Goal: Information Seeking & Learning: Learn about a topic

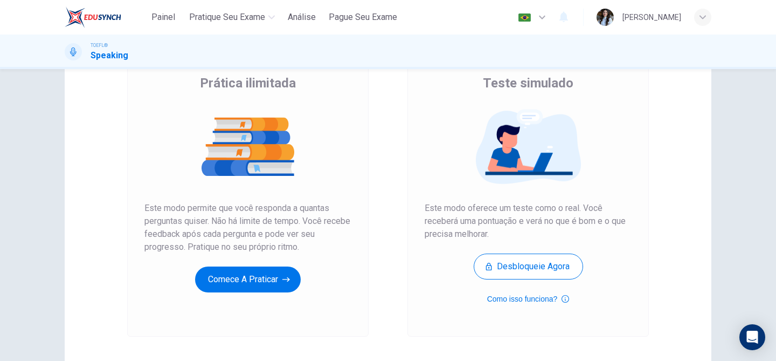
scroll to position [88, 0]
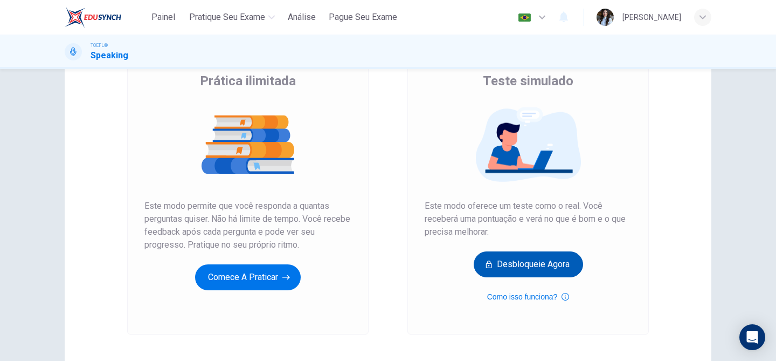
click at [532, 269] on button "Desbloqueie agora" at bounding box center [528, 264] width 109 height 26
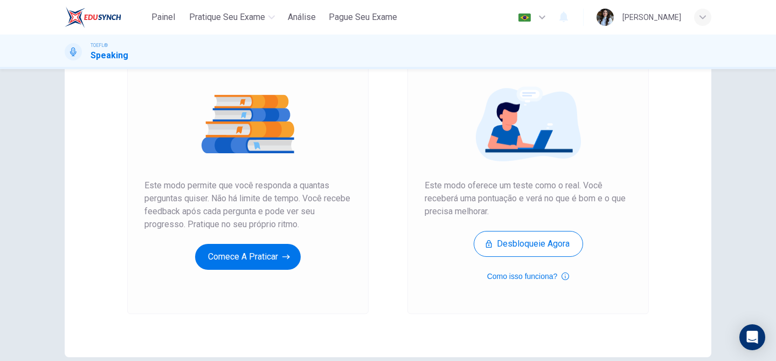
scroll to position [133, 0]
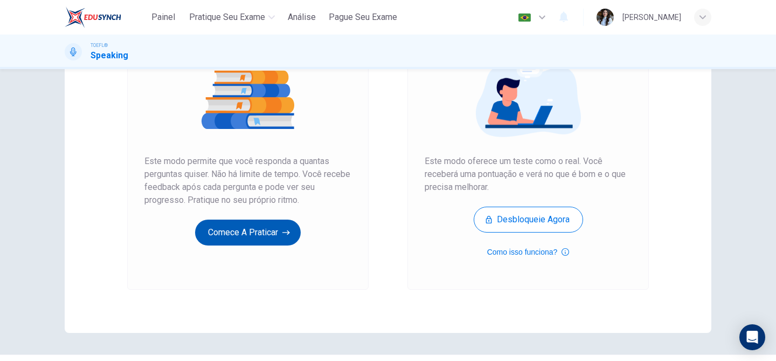
click at [271, 233] on button "Comece a praticar" at bounding box center [248, 232] width 106 height 26
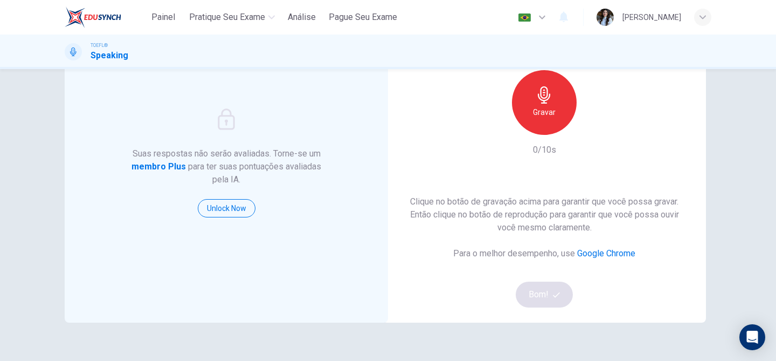
scroll to position [89, 0]
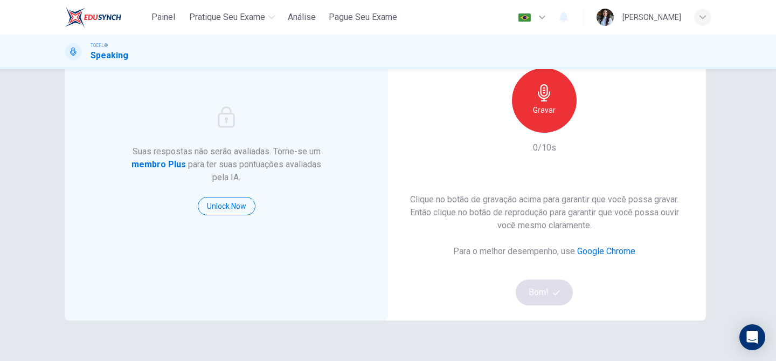
click at [547, 112] on h6 "Gravar" at bounding box center [544, 109] width 23 height 13
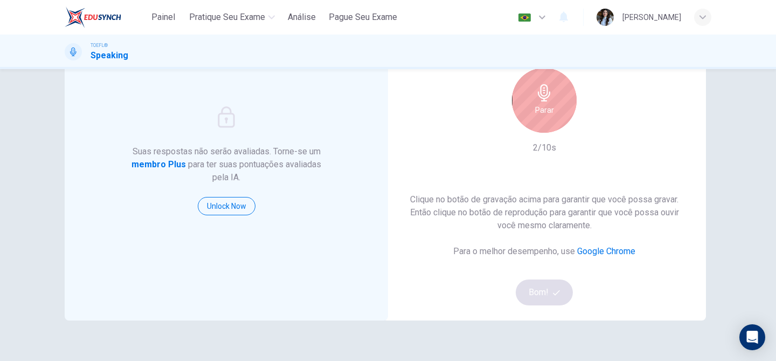
click at [547, 112] on h6 "Parar" at bounding box center [544, 109] width 19 height 13
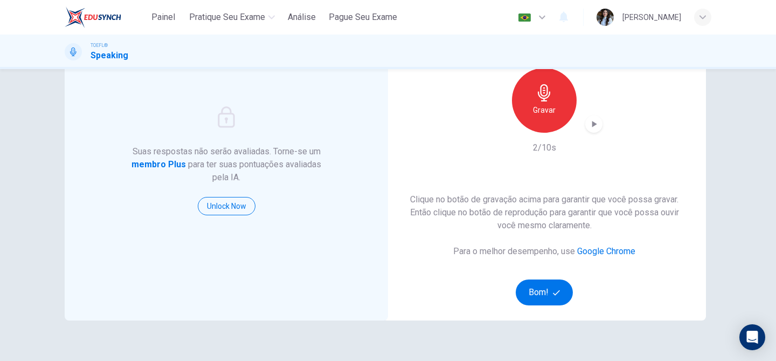
click at [592, 120] on icon "button" at bounding box center [593, 124] width 11 height 11
click at [548, 289] on button "Bom!" at bounding box center [545, 292] width 58 height 26
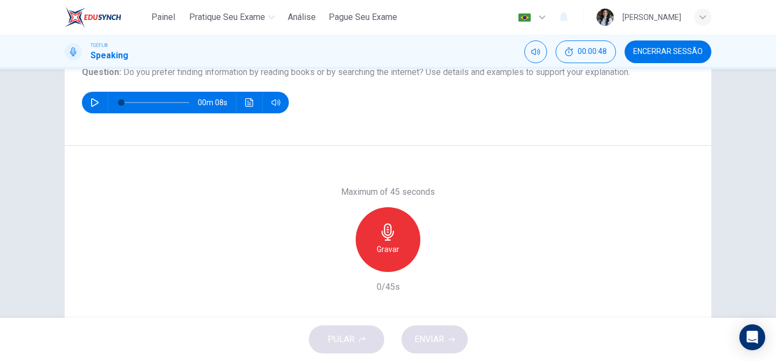
scroll to position [131, 0]
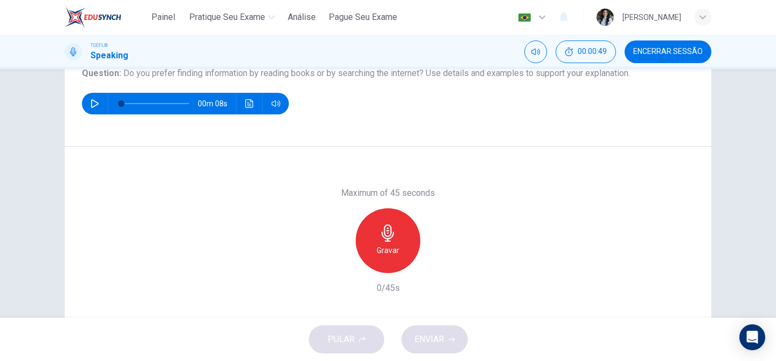
click at [100, 99] on button "button" at bounding box center [94, 104] width 17 height 22
type input "0"
click at [405, 246] on div "Gravar" at bounding box center [388, 240] width 65 height 65
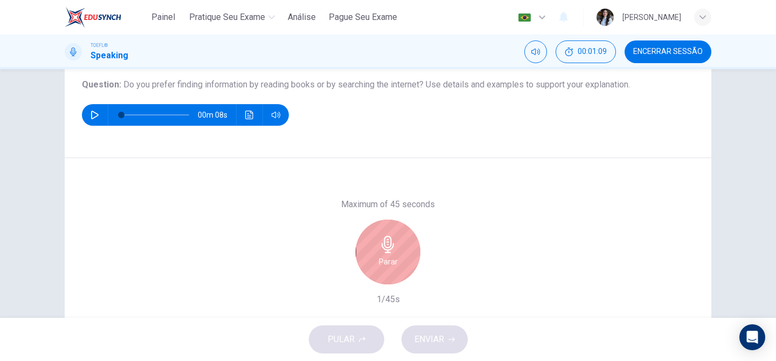
scroll to position [116, 0]
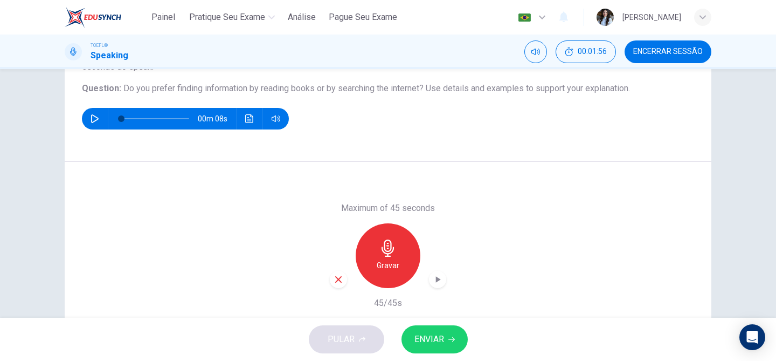
click at [442, 282] on icon "button" at bounding box center [437, 279] width 11 height 11
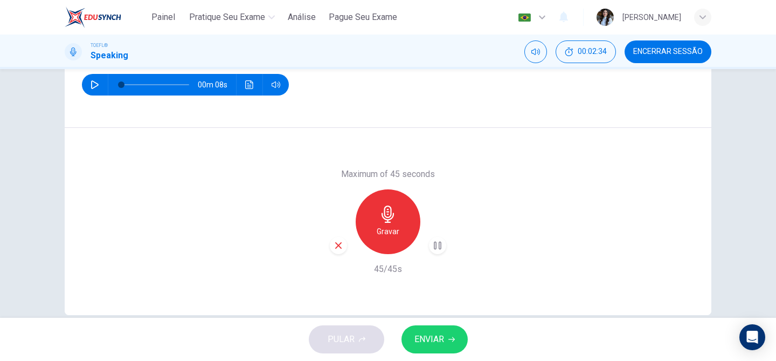
scroll to position [162, 0]
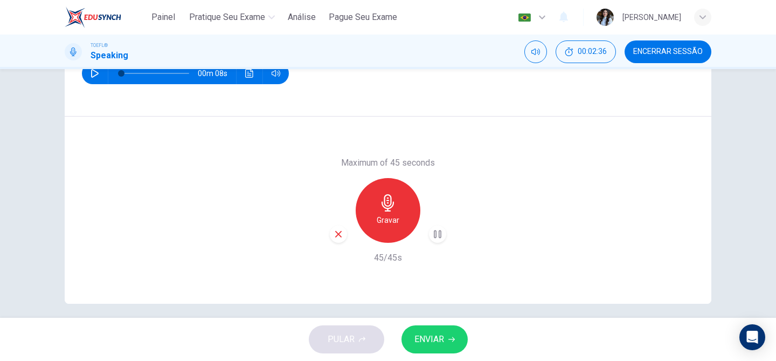
click at [432, 347] on button "ENVIAR" at bounding box center [434, 339] width 66 height 28
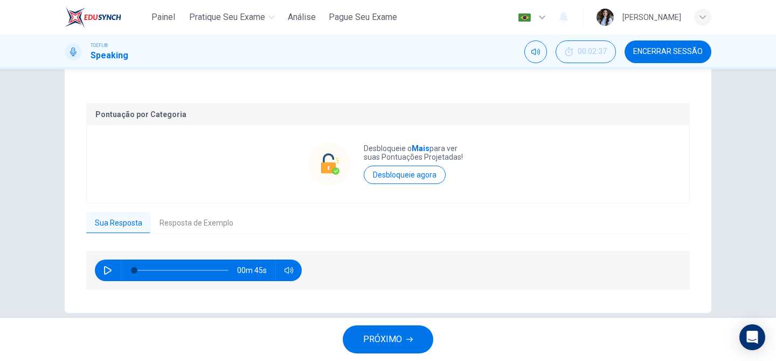
scroll to position [202, 0]
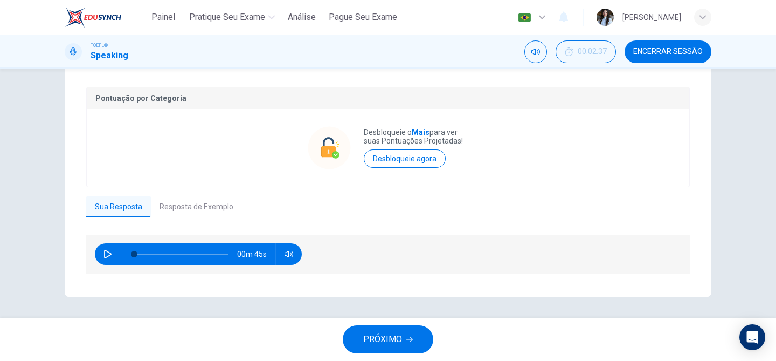
click at [231, 207] on button "Resposta de Exemplo" at bounding box center [196, 207] width 91 height 23
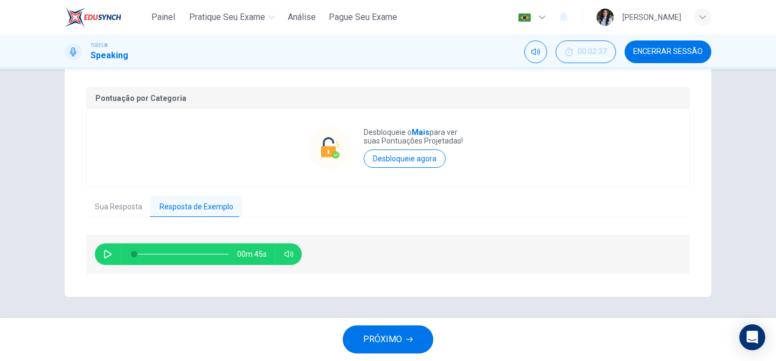
click at [117, 210] on button "Sua Resposta" at bounding box center [118, 207] width 65 height 23
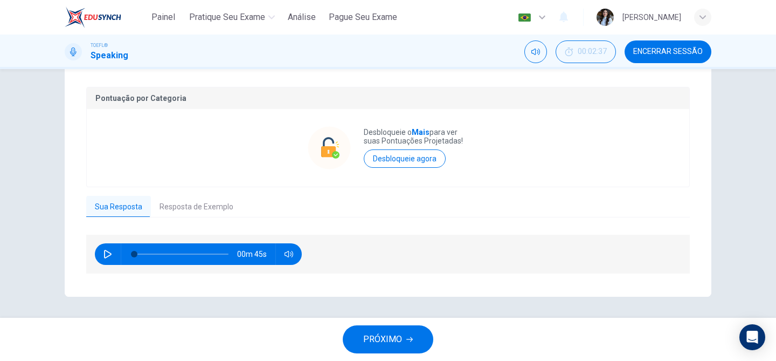
click at [382, 342] on span "PRÓXIMO" at bounding box center [382, 338] width 39 height 15
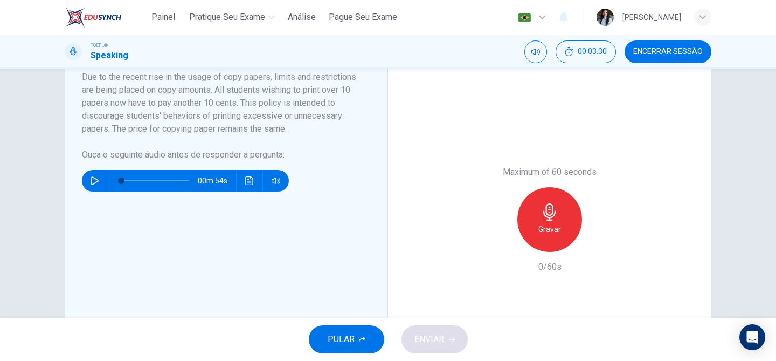
scroll to position [209, 0]
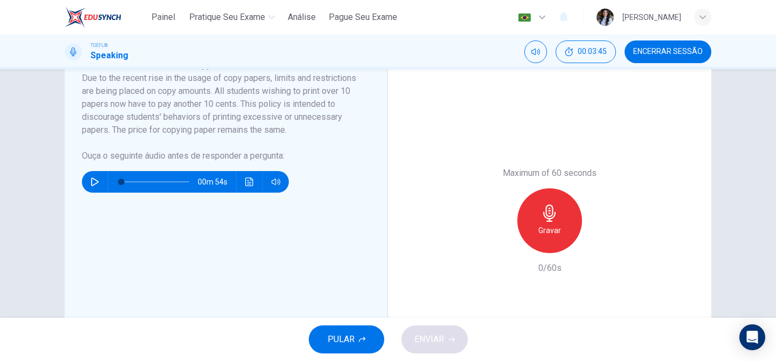
click at [93, 179] on icon "button" at bounding box center [95, 181] width 9 height 9
type input "0"
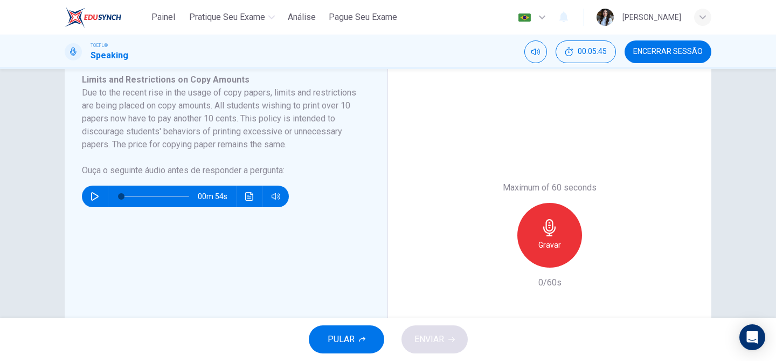
scroll to position [192, 0]
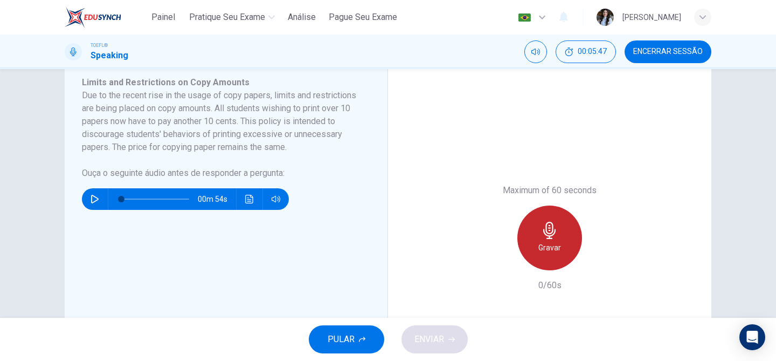
click at [555, 230] on icon "button" at bounding box center [549, 229] width 12 height 17
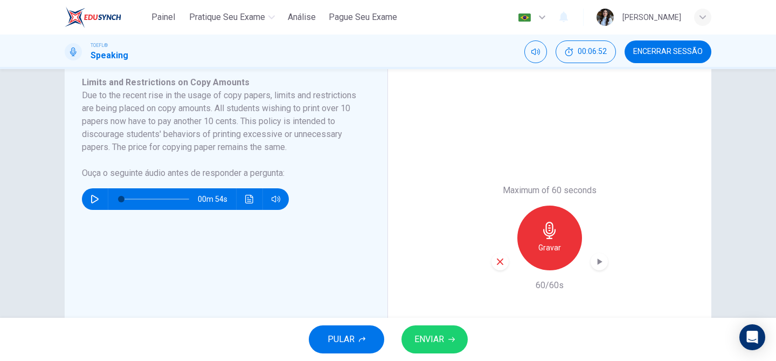
click at [601, 256] on icon "button" at bounding box center [599, 261] width 11 height 11
click at [452, 334] on button "ENVIAR" at bounding box center [434, 339] width 66 height 28
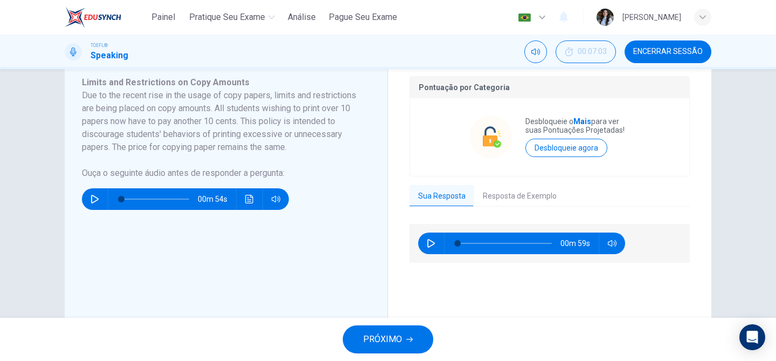
click at [410, 341] on icon "button" at bounding box center [409, 339] width 6 height 5
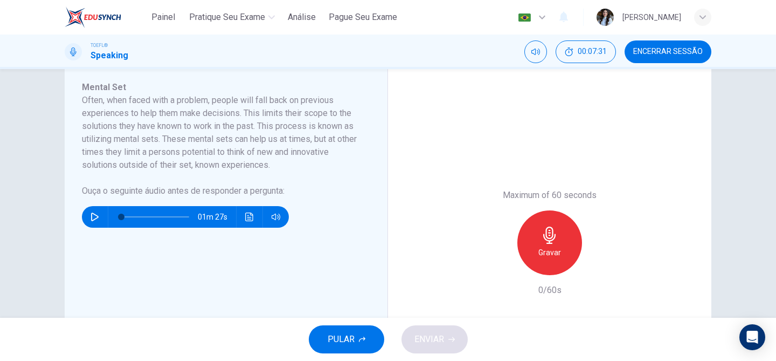
scroll to position [169, 0]
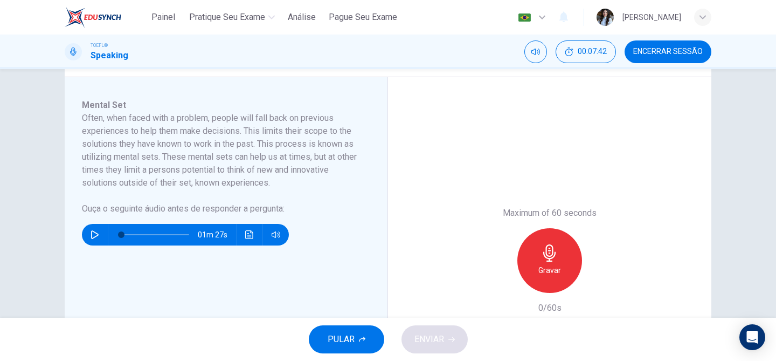
click at [91, 240] on button "button" at bounding box center [94, 235] width 17 height 22
type input "0"
click at [544, 251] on icon "button" at bounding box center [549, 252] width 17 height 17
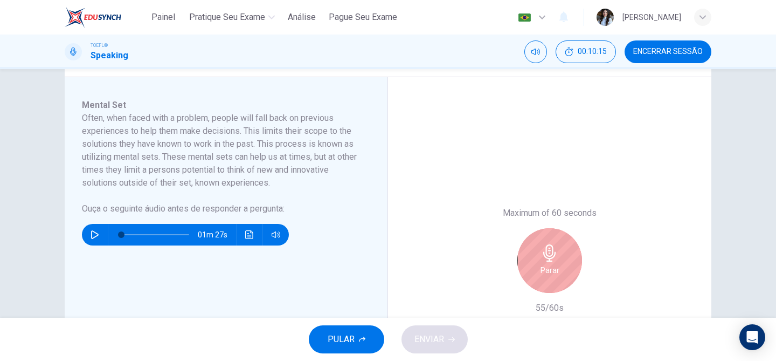
click at [544, 251] on icon "button" at bounding box center [549, 252] width 17 height 17
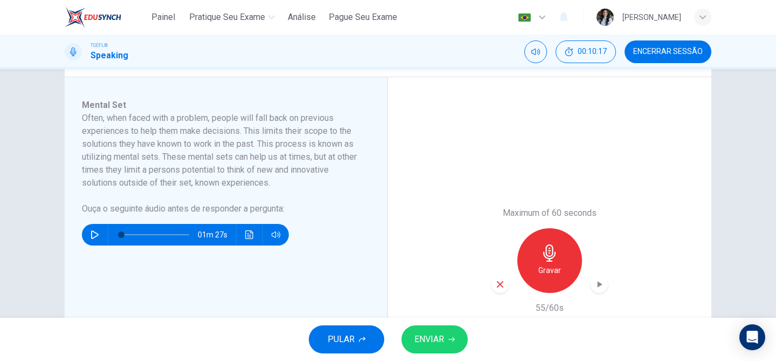
click at [598, 285] on icon "button" at bounding box center [600, 284] width 5 height 6
click at [440, 337] on span "ENVIAR" at bounding box center [429, 338] width 30 height 15
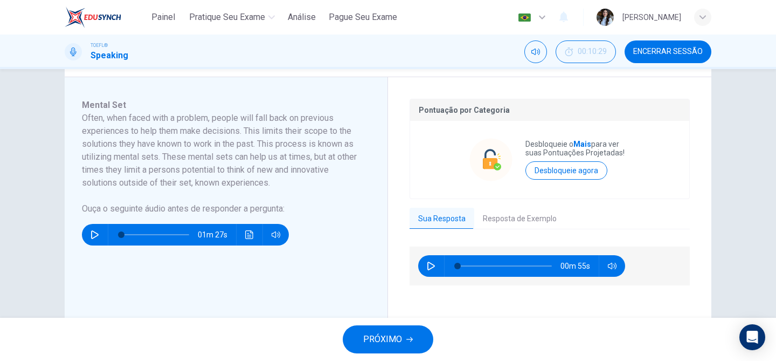
click at [412, 338] on icon "button" at bounding box center [409, 339] width 6 height 6
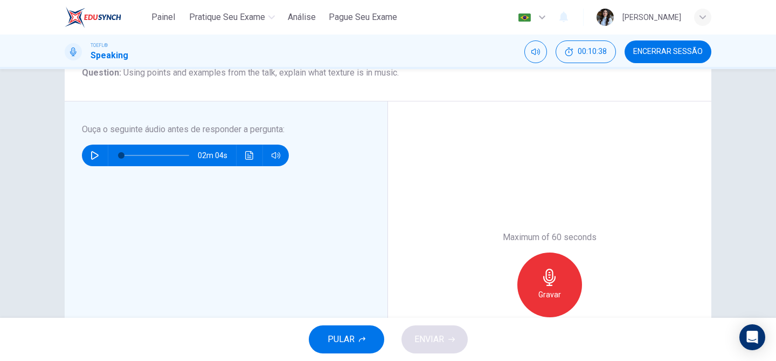
scroll to position [138, 0]
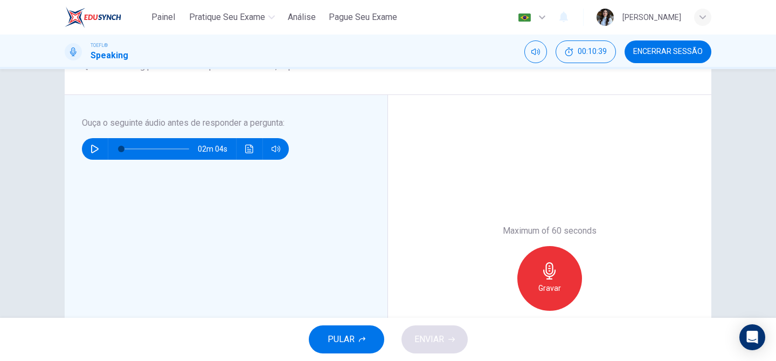
click at [88, 153] on button "button" at bounding box center [94, 149] width 17 height 22
type input "0"
click at [546, 297] on div "Gravar" at bounding box center [549, 278] width 65 height 65
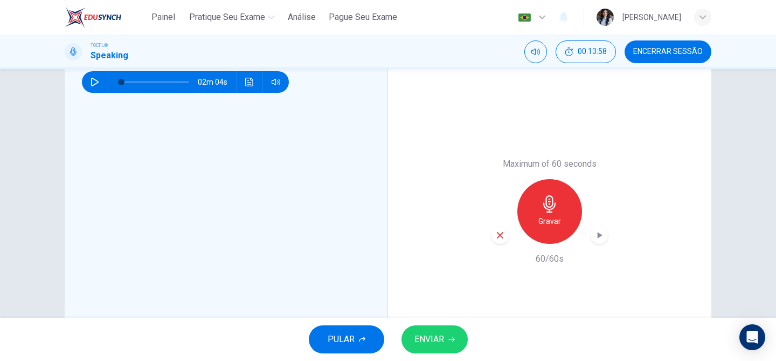
scroll to position [215, 0]
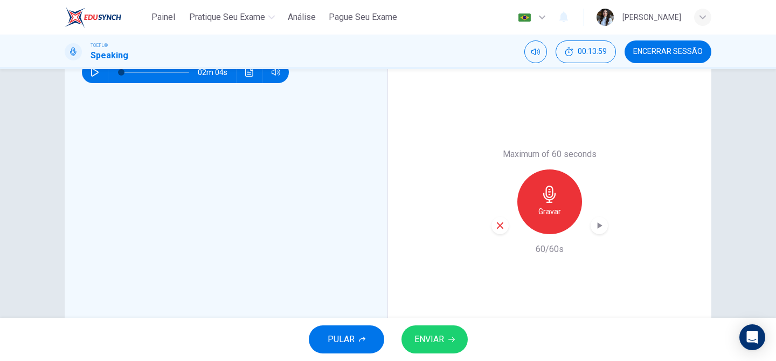
click at [425, 343] on span "ENVIAR" at bounding box center [429, 338] width 30 height 15
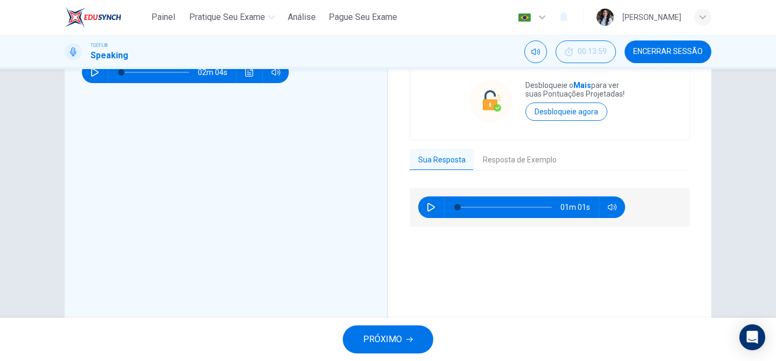
click at [394, 343] on span "PRÓXIMO" at bounding box center [382, 338] width 39 height 15
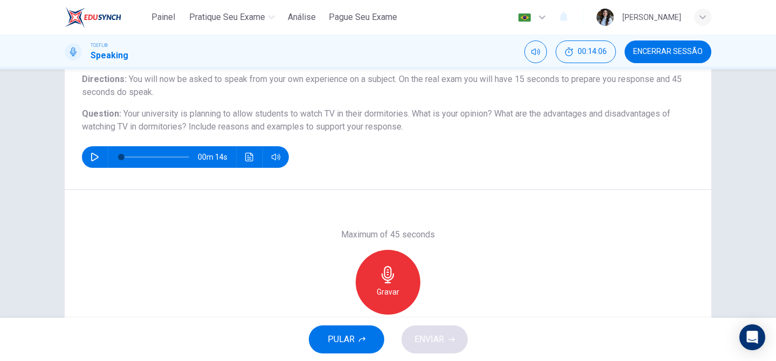
scroll to position [96, 0]
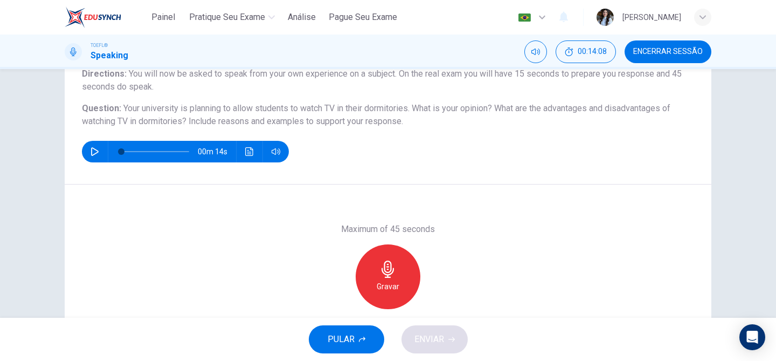
click at [95, 151] on icon "button" at bounding box center [95, 151] width 9 height 9
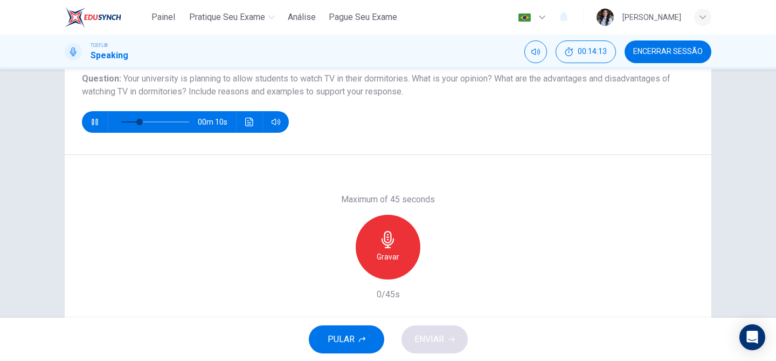
scroll to position [134, 0]
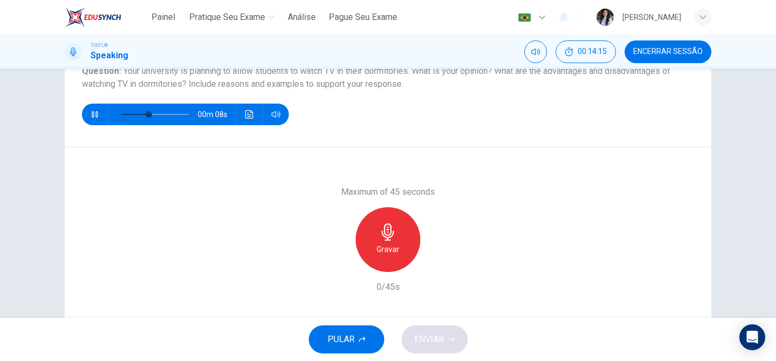
click at [368, 331] on button "PULAR" at bounding box center [346, 339] width 75 height 28
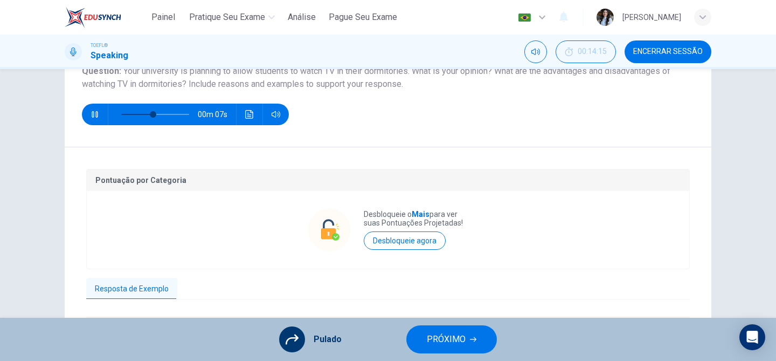
type input "54"
click at [460, 345] on span "PRÓXIMO" at bounding box center [446, 338] width 39 height 15
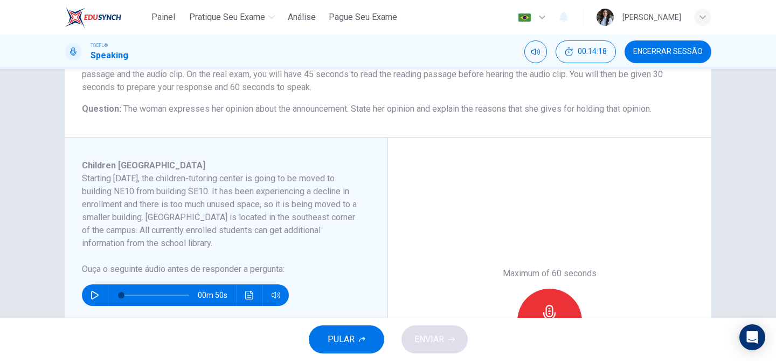
scroll to position [0, 0]
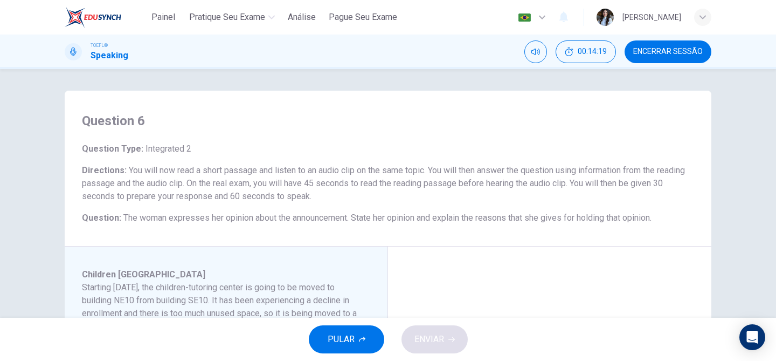
click at [660, 45] on button "Encerrar Sessão" at bounding box center [668, 51] width 87 height 23
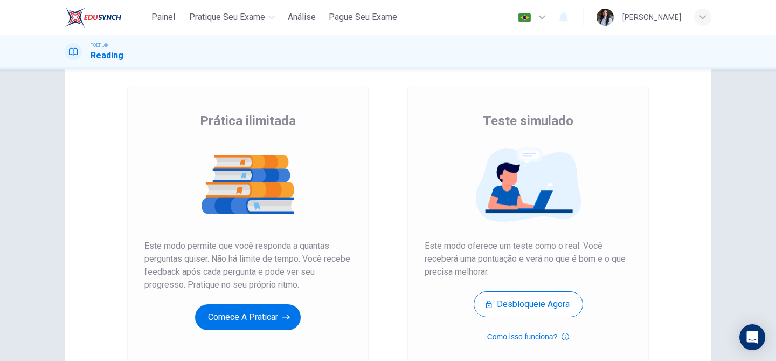
scroll to position [57, 0]
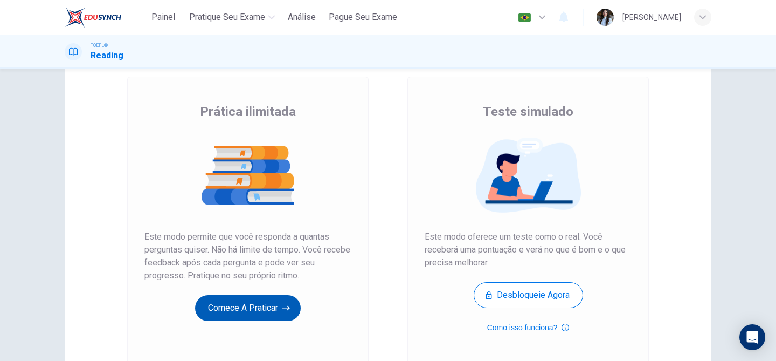
click at [245, 315] on button "Comece a praticar" at bounding box center [248, 308] width 106 height 26
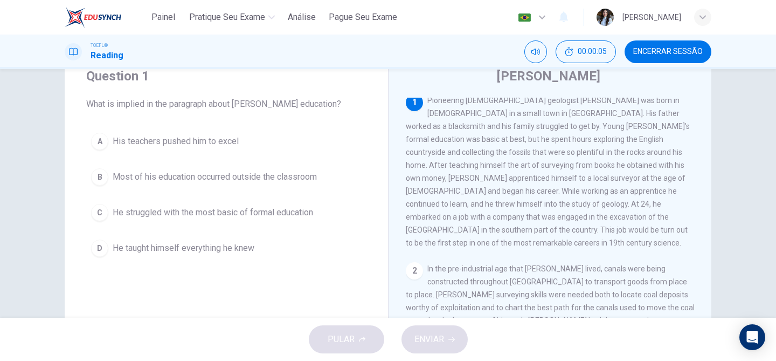
scroll to position [0, 0]
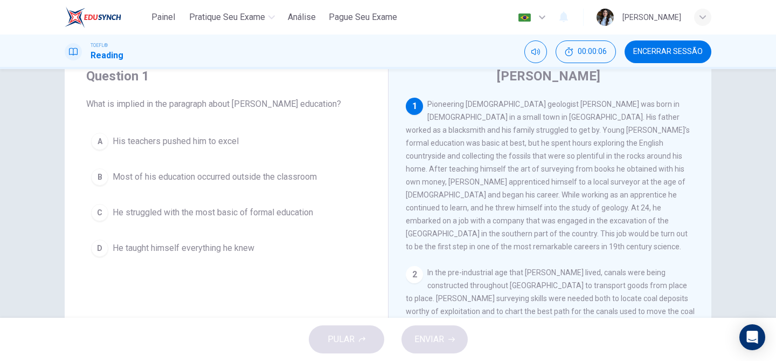
click at [338, 353] on div "PULAR ENVIAR" at bounding box center [388, 338] width 776 height 43
click at [666, 54] on span "Encerrar Sessão" at bounding box center [668, 51] width 70 height 9
